Goal: Information Seeking & Learning: Check status

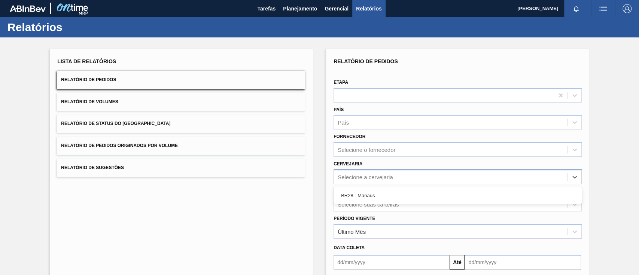
click at [356, 178] on div "Selecione a cervejaria" at bounding box center [365, 177] width 55 height 6
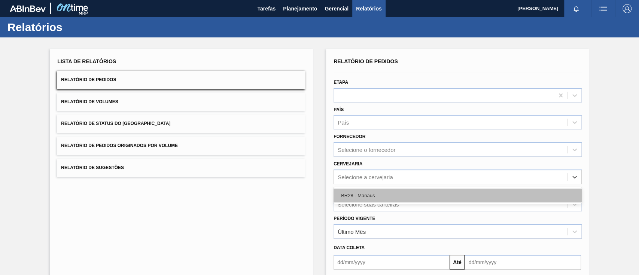
click at [355, 194] on div "BR28 - Manaus" at bounding box center [457, 196] width 248 height 14
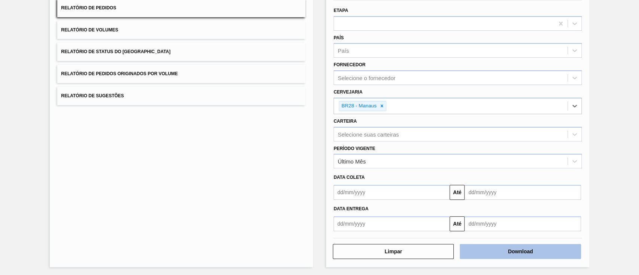
scroll to position [72, 0]
click at [528, 248] on button "Download" at bounding box center [520, 251] width 121 height 15
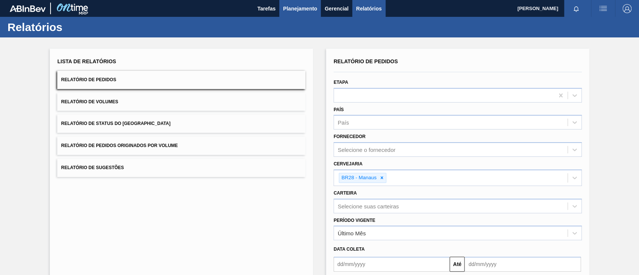
click at [301, 9] on span "Planejamento" at bounding box center [300, 8] width 34 height 9
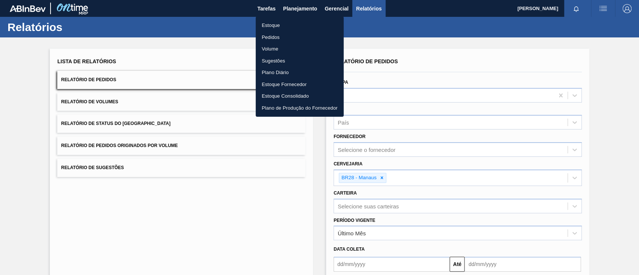
click at [300, 33] on li "Pedidos" at bounding box center [300, 37] width 88 height 12
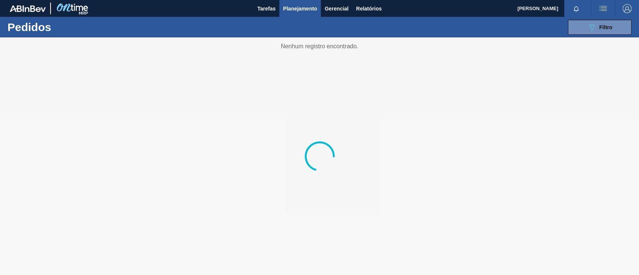
click at [306, 12] on span "Planejamento" at bounding box center [300, 8] width 34 height 9
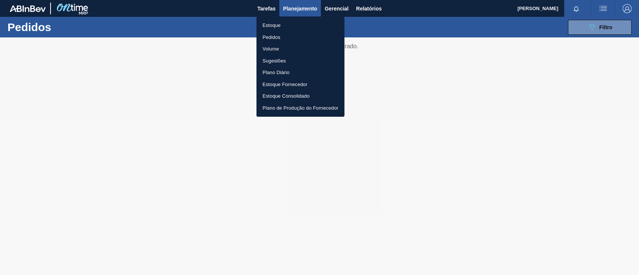
click at [295, 28] on li "Estoque" at bounding box center [300, 25] width 88 height 12
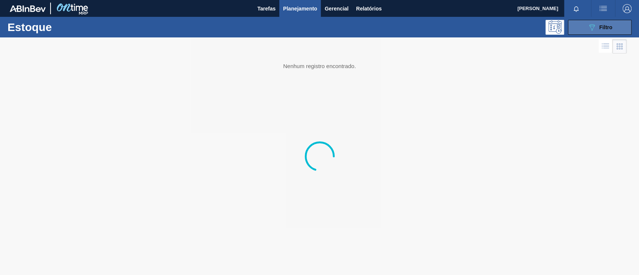
click at [599, 24] on span "Filtro" at bounding box center [605, 27] width 13 height 6
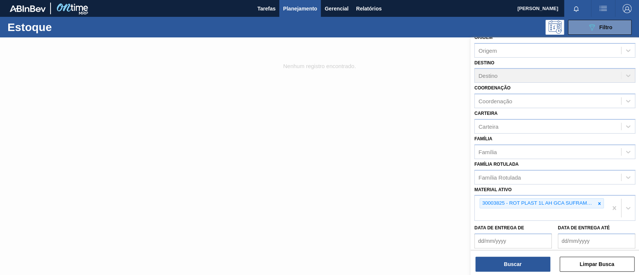
scroll to position [50, 0]
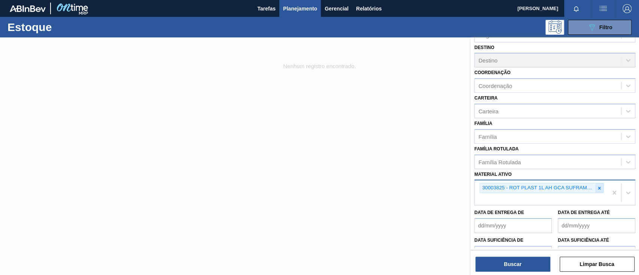
click at [597, 188] on icon at bounding box center [599, 188] width 5 height 5
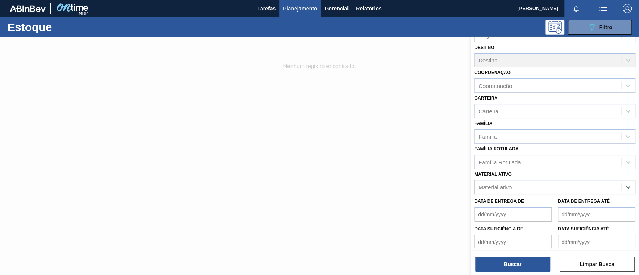
click at [495, 114] on div "Carteira" at bounding box center [548, 111] width 146 height 11
type input "lacr"
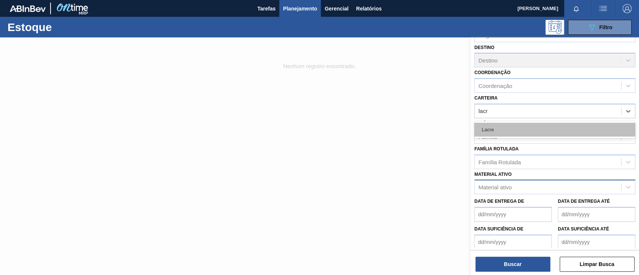
click at [495, 132] on div "Lacre" at bounding box center [554, 130] width 161 height 14
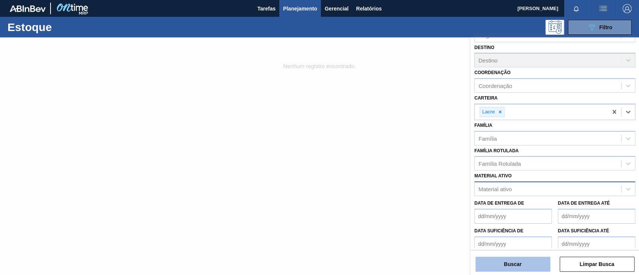
click at [525, 260] on button "Buscar" at bounding box center [512, 264] width 75 height 15
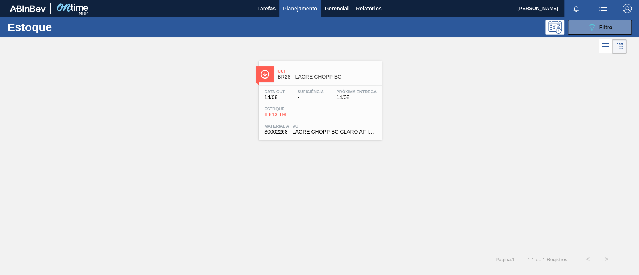
click at [301, 125] on span "Material ativo" at bounding box center [320, 126] width 112 height 4
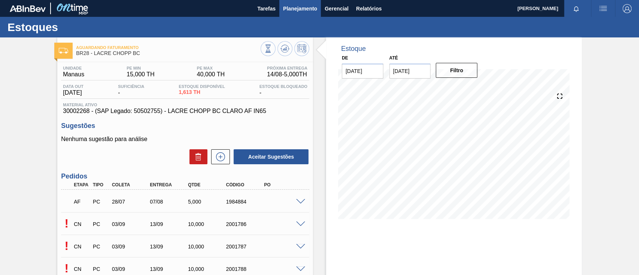
click at [302, 8] on span "Planejamento" at bounding box center [300, 8] width 34 height 9
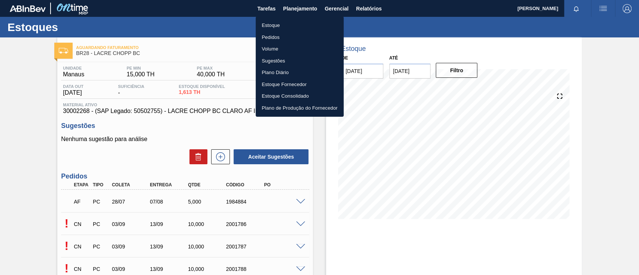
click at [286, 26] on li "Estoque" at bounding box center [300, 25] width 88 height 12
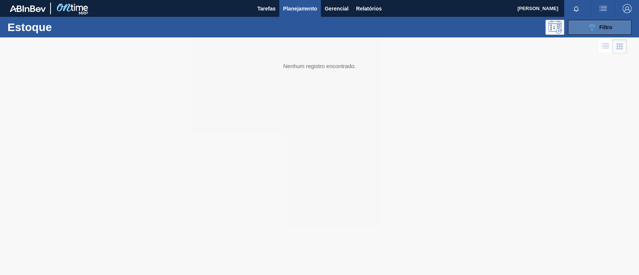
click at [594, 31] on icon "089F7B8B-B2A5-4AFE-B5C0-19BA573D28AC" at bounding box center [591, 27] width 9 height 9
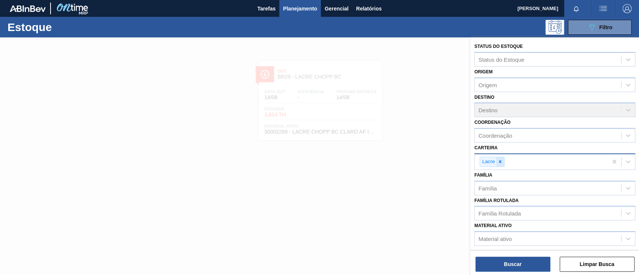
click at [501, 161] on icon at bounding box center [499, 161] width 5 height 5
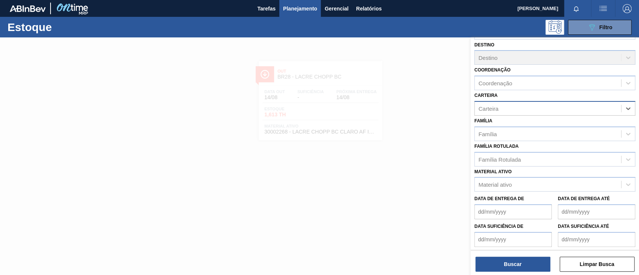
scroll to position [81, 0]
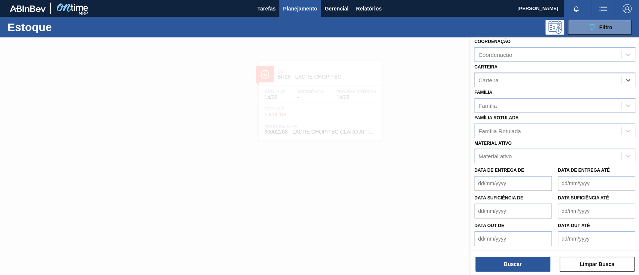
click at [512, 174] on div "Data de Entrega de" at bounding box center [512, 178] width 77 height 26
click at [520, 155] on div "Material ativo" at bounding box center [548, 156] width 146 height 11
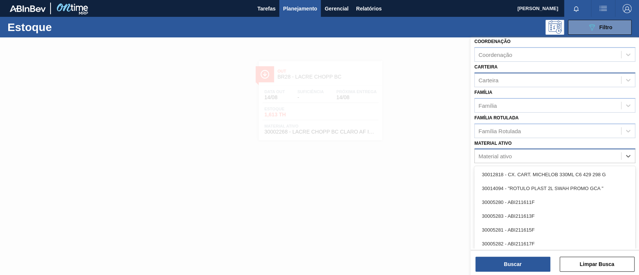
paste ativo "30030653"
type ativo "30030653"
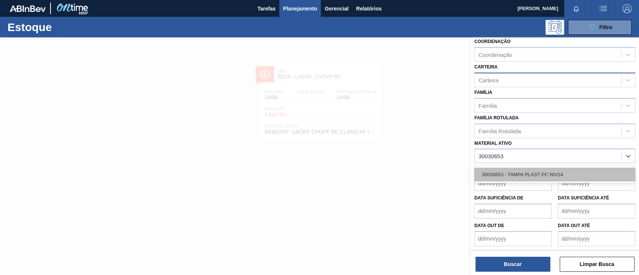
click at [519, 168] on div "30030653 - TAMPA PLAST PC NIV24" at bounding box center [554, 175] width 161 height 14
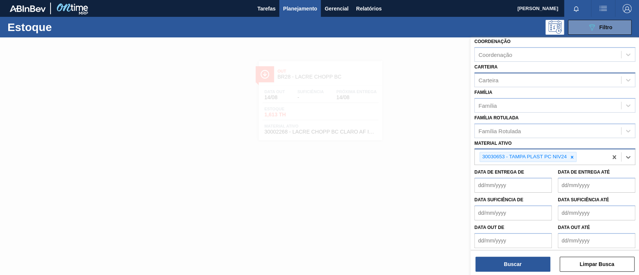
paste ativo "30030691"
type ativo "30030691"
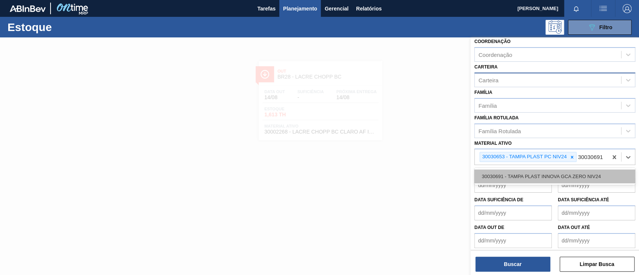
click at [519, 181] on div "30030691 - TAMPA PLAST INNOVA GCA ZERO NIV24" at bounding box center [554, 177] width 161 height 14
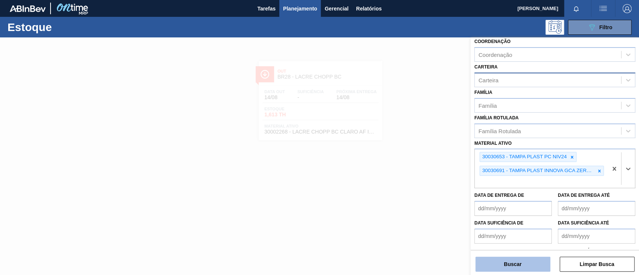
click at [494, 265] on button "Buscar" at bounding box center [512, 264] width 75 height 15
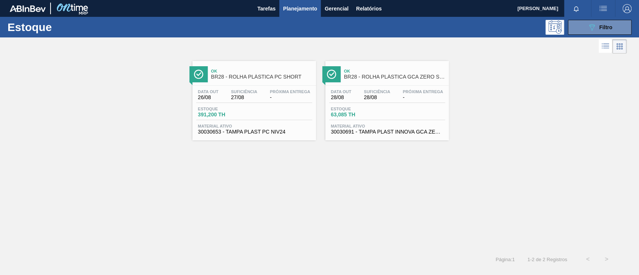
click at [283, 103] on div "Data [DATE] Suficiência 27/08 Próxima Entrega - Estoque 391,200 TH Material ati…" at bounding box center [253, 111] width 123 height 51
